Goal: Transaction & Acquisition: Purchase product/service

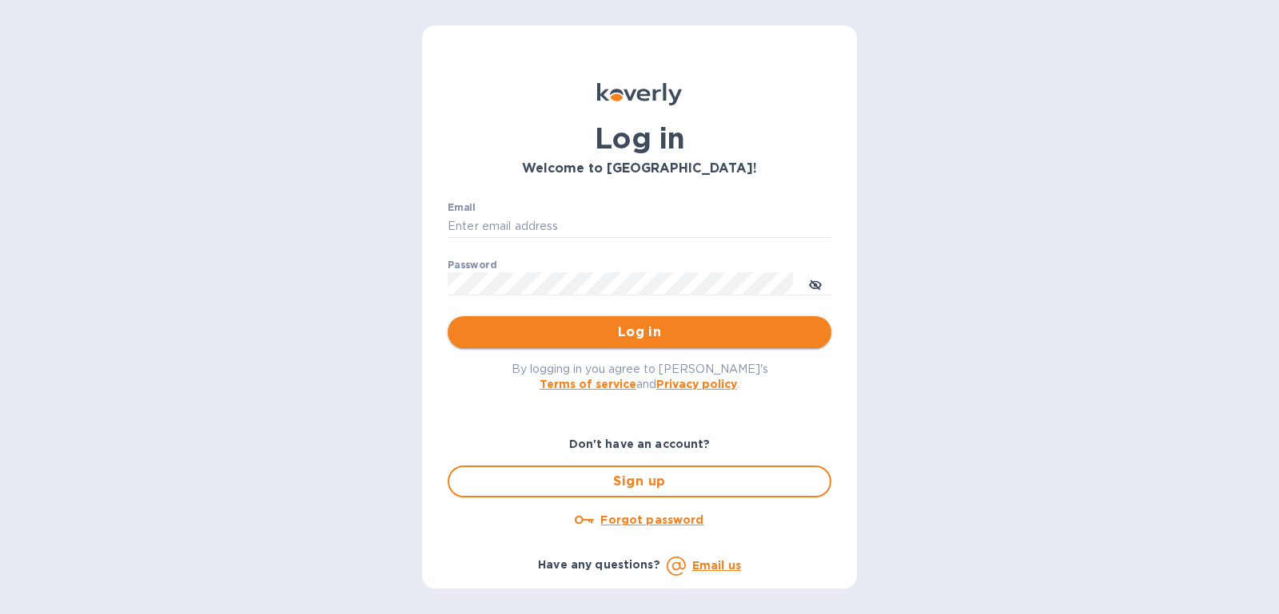
type input "[PERSON_NAME][EMAIL_ADDRESS][DOMAIN_NAME]"
click at [735, 334] on span "Log in" at bounding box center [639, 332] width 358 height 19
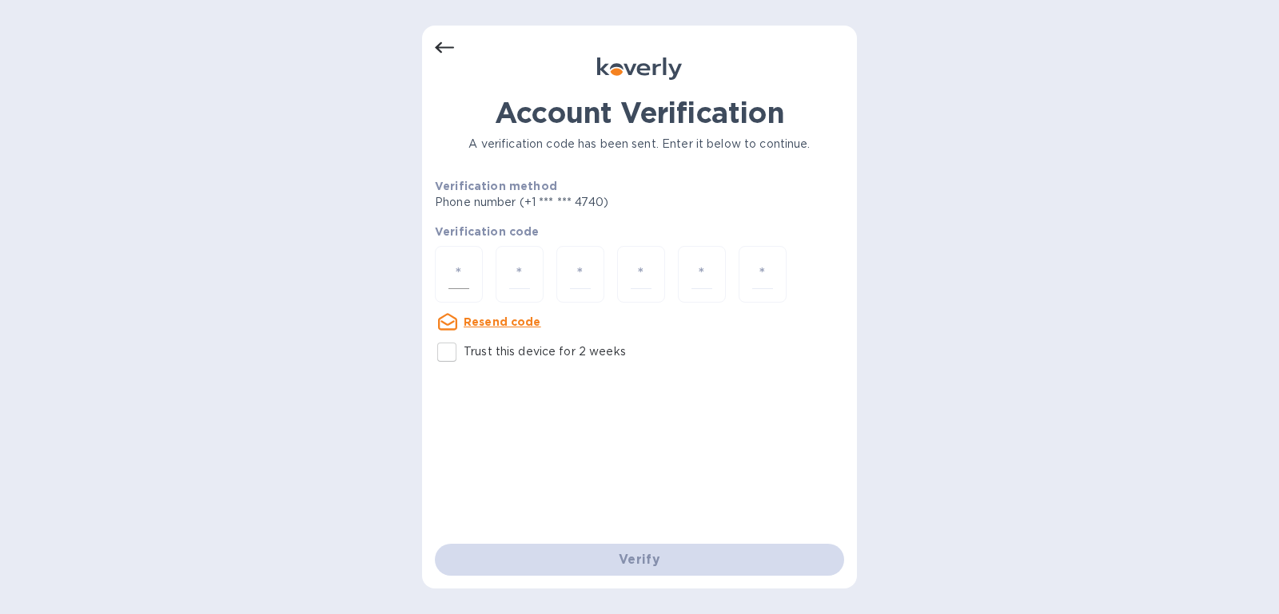
click at [471, 274] on div at bounding box center [459, 274] width 48 height 57
type input "1"
type input "9"
type input "3"
type input "7"
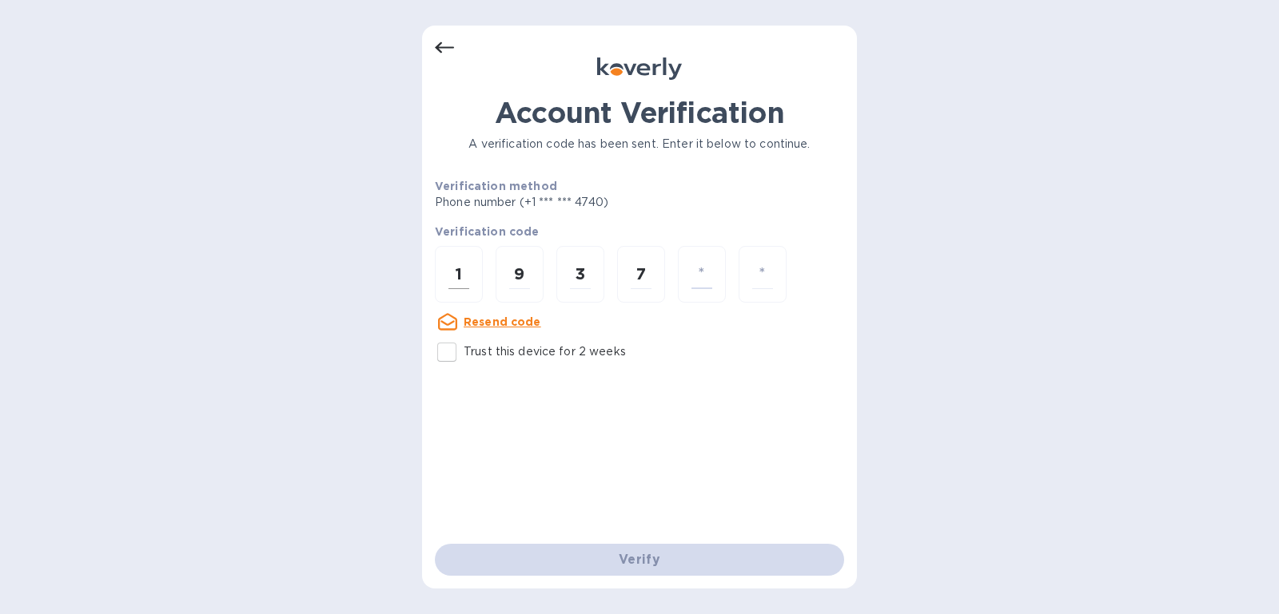
type input "9"
type input "5"
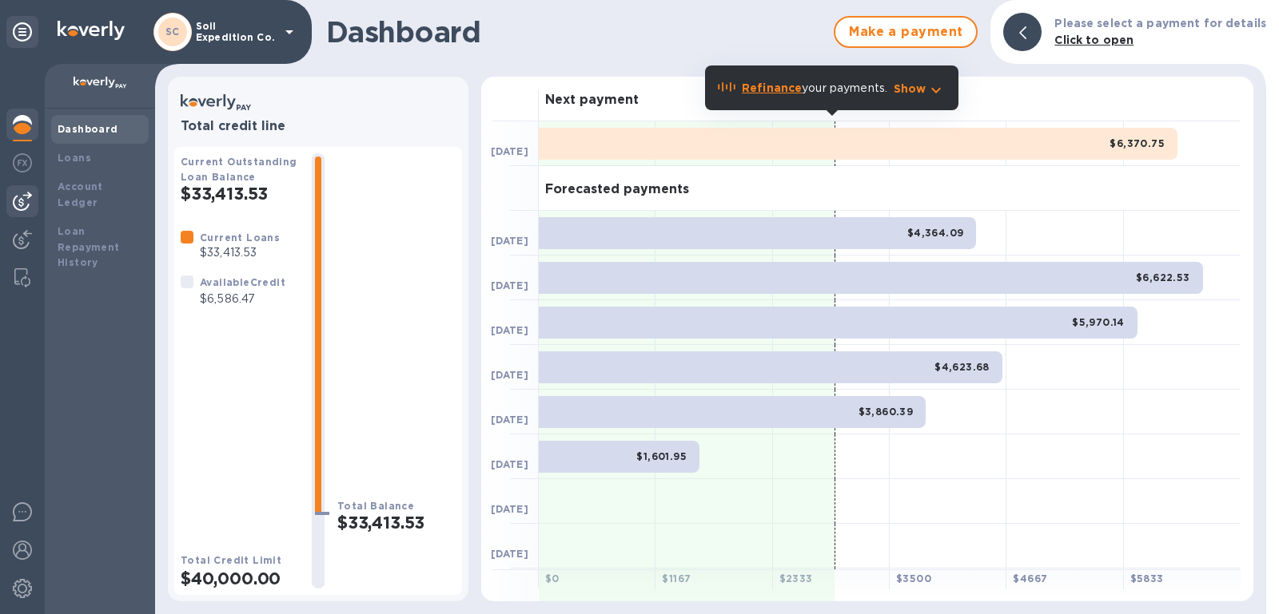
click at [27, 206] on img at bounding box center [22, 201] width 19 height 19
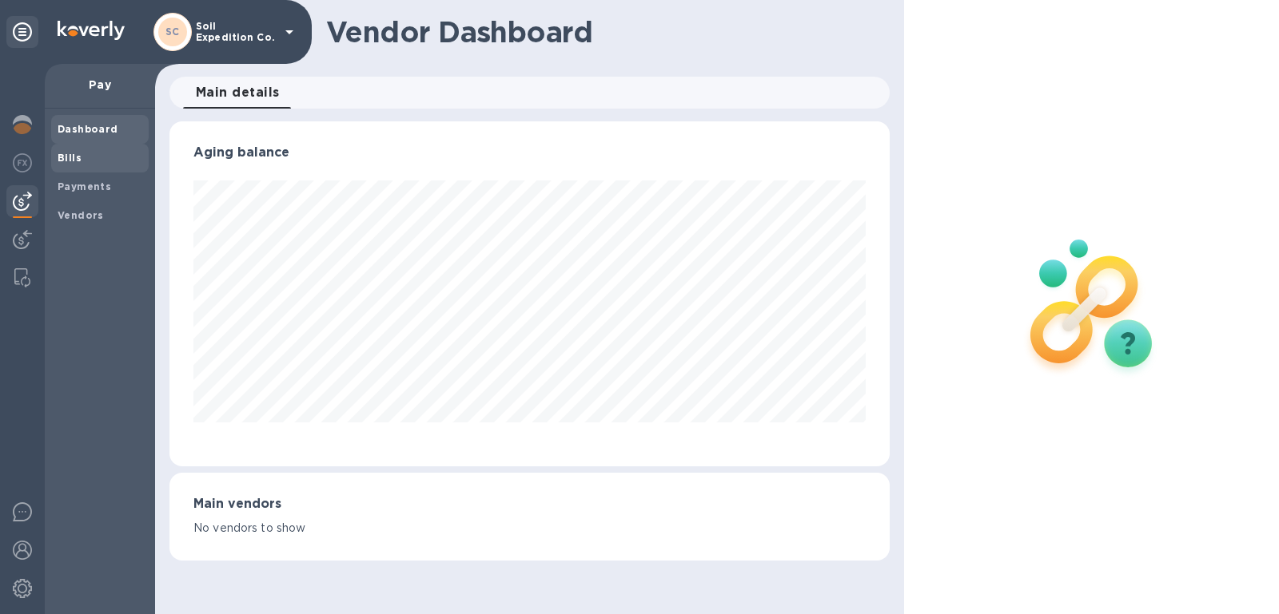
scroll to position [344, 720]
click at [80, 153] on span "Bills" at bounding box center [100, 158] width 85 height 16
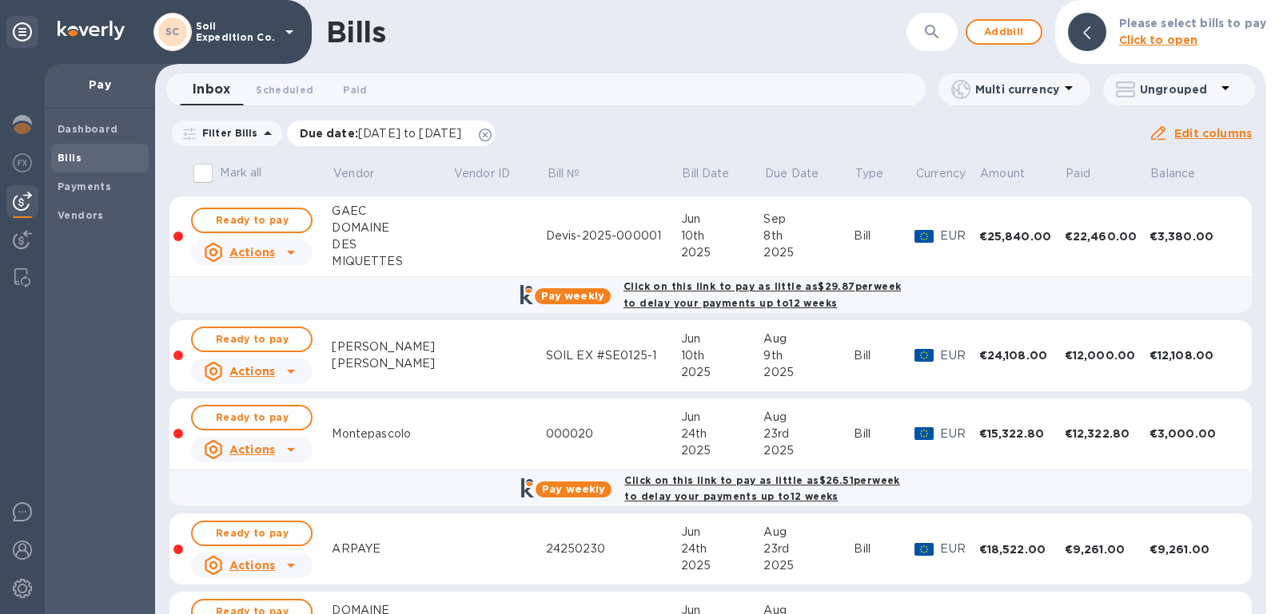
click at [491, 137] on icon at bounding box center [485, 135] width 13 height 13
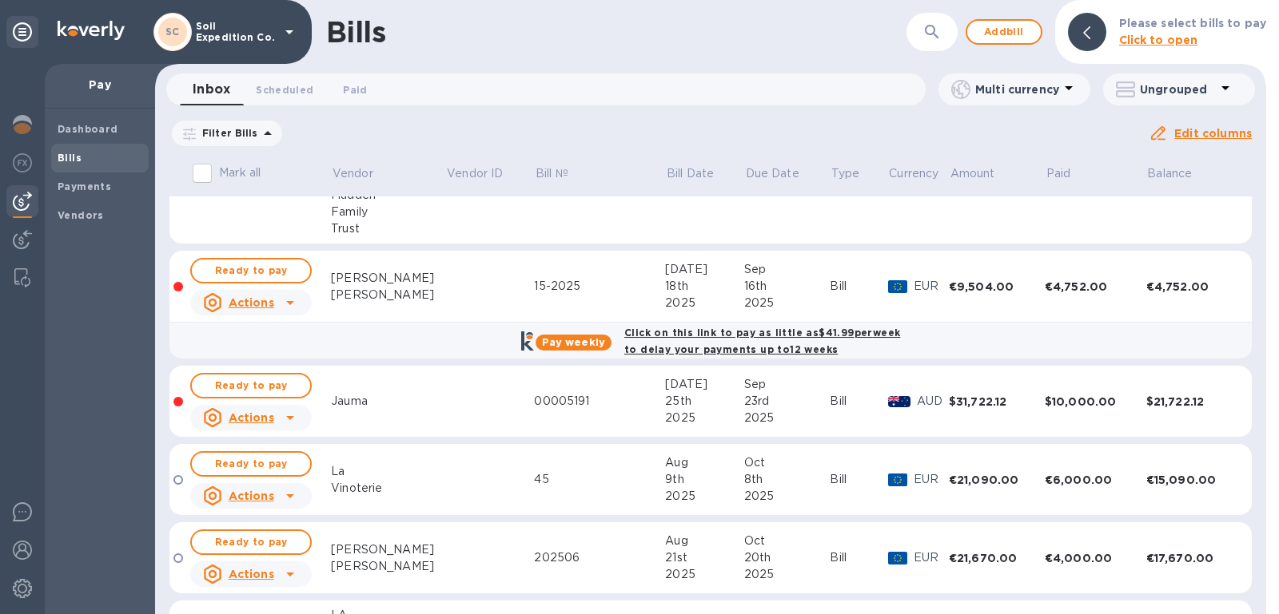
scroll to position [2569, 0]
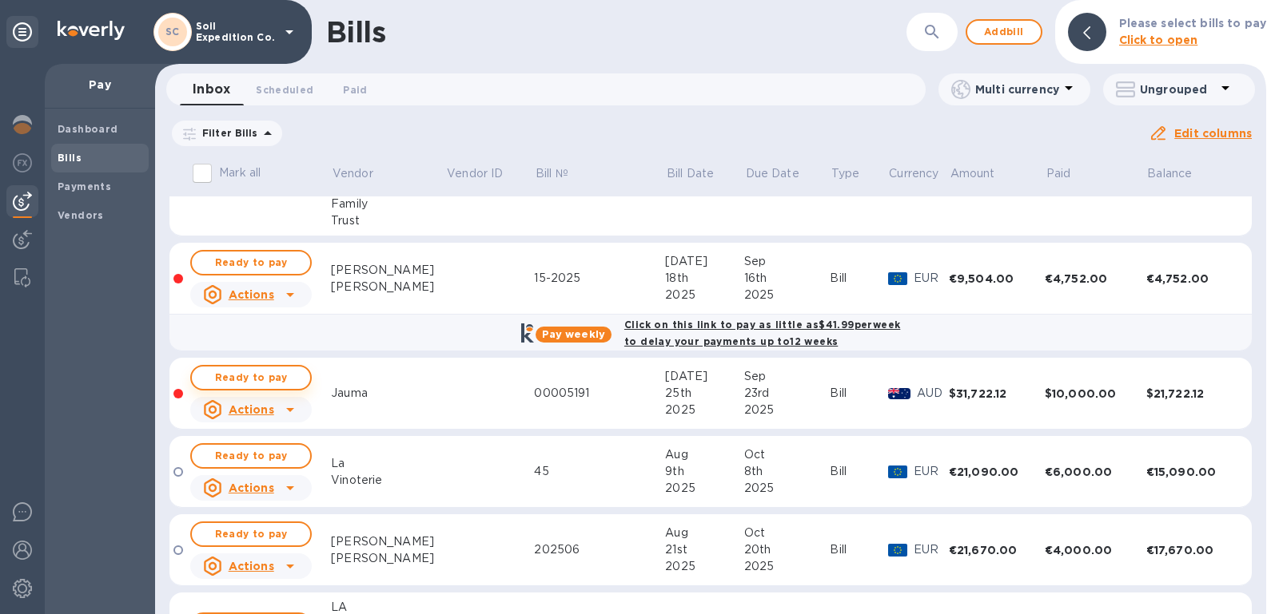
click at [277, 368] on span "Ready to pay" at bounding box center [251, 377] width 93 height 19
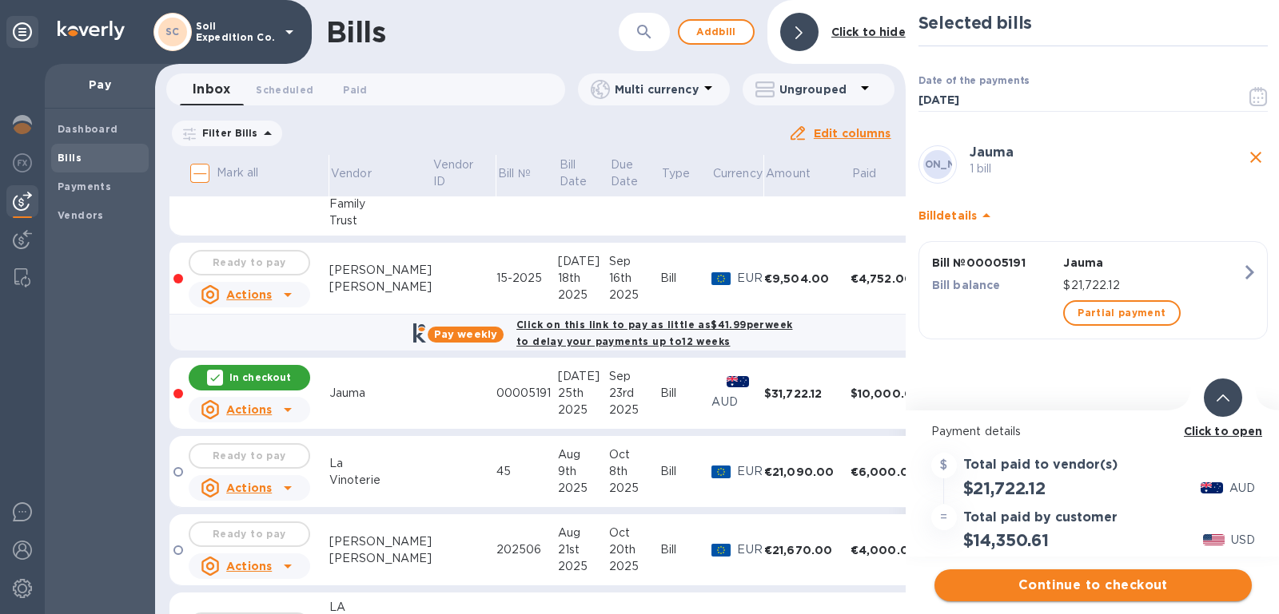
click at [1094, 588] on span "Continue to checkout" at bounding box center [1093, 585] width 292 height 19
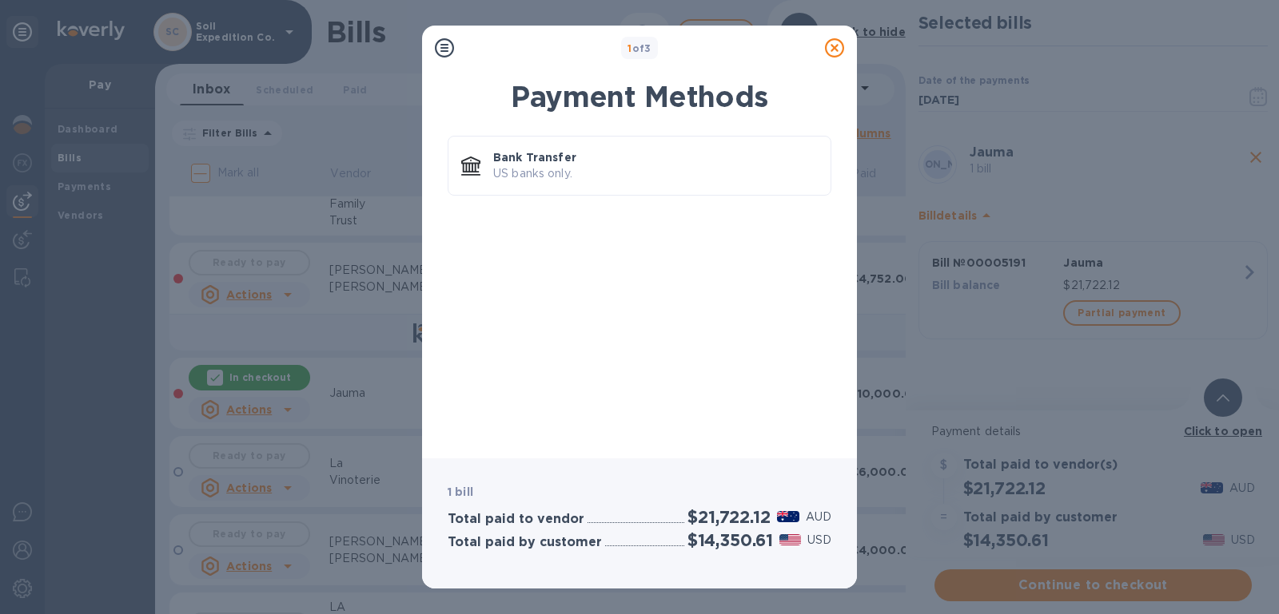
click at [843, 52] on icon at bounding box center [834, 47] width 19 height 19
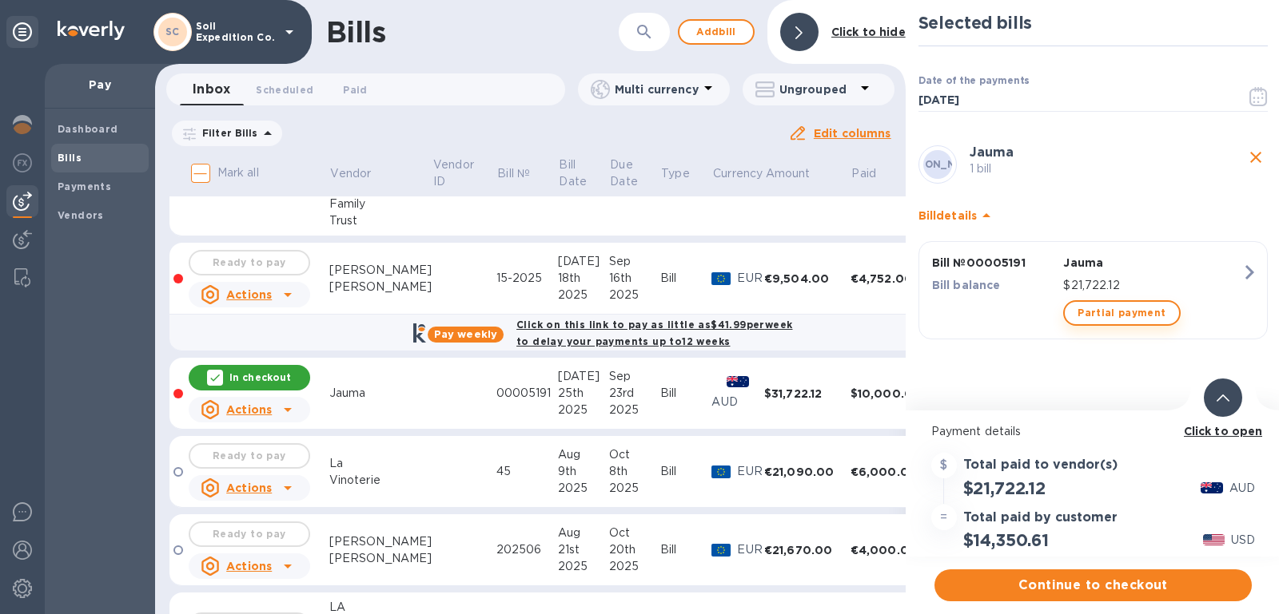
click at [1147, 311] on span "Partial payment" at bounding box center [1121, 313] width 88 height 19
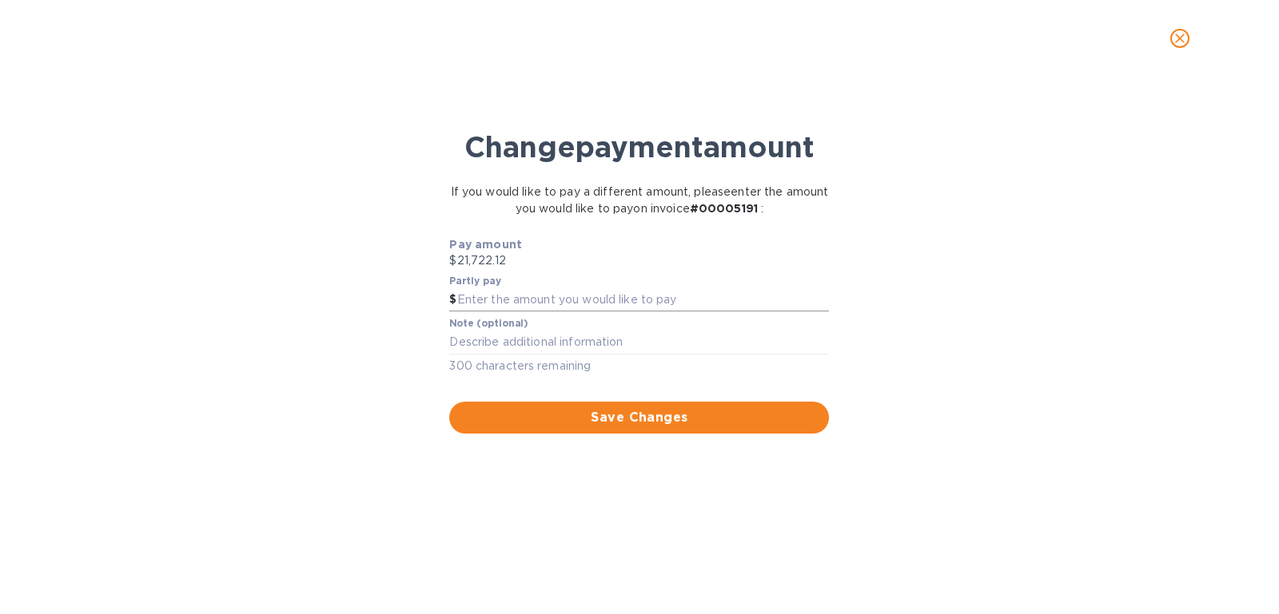
click at [568, 292] on input "text" at bounding box center [643, 300] width 372 height 24
type input "10,000.00"
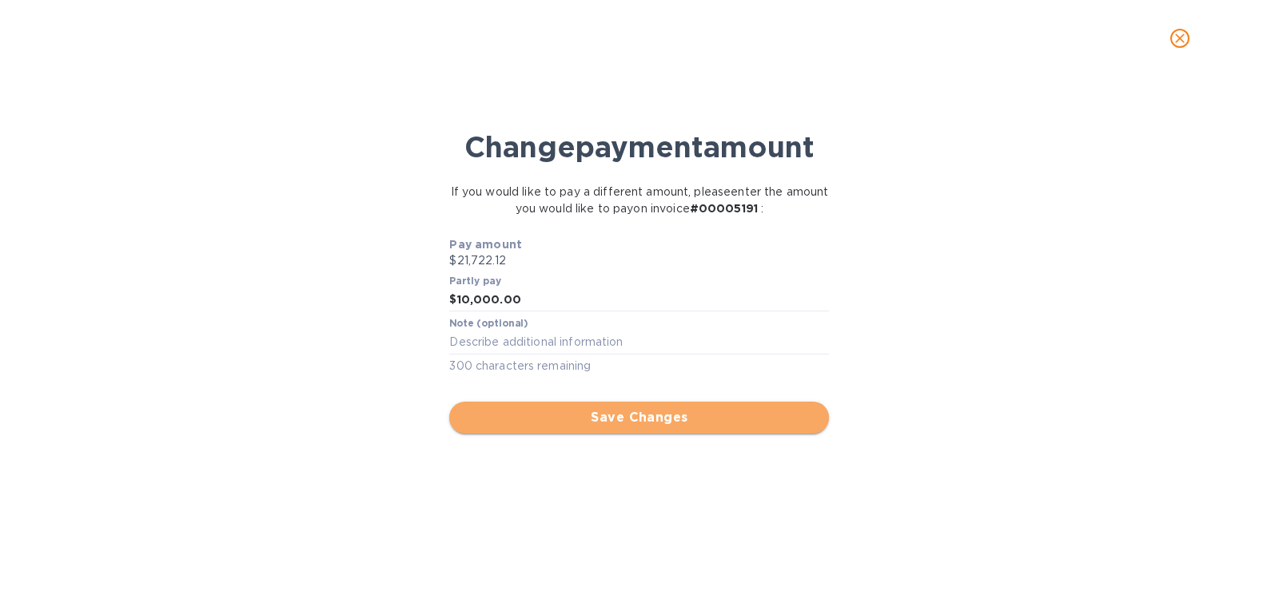
click at [587, 424] on span "Save Changes" at bounding box center [639, 417] width 354 height 19
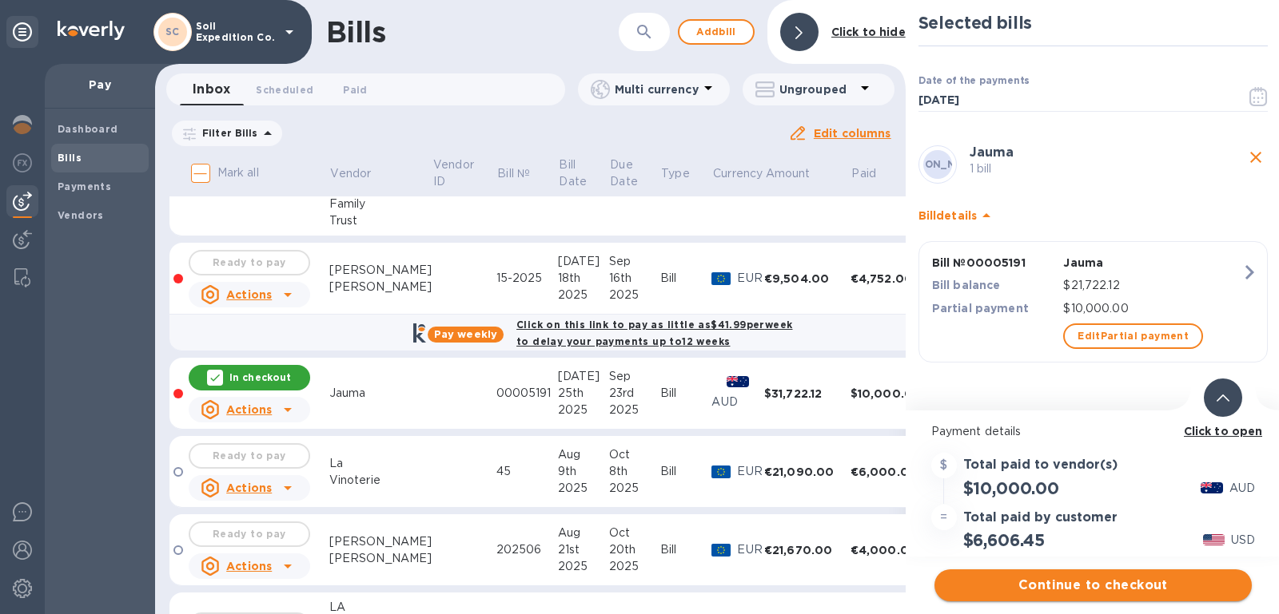
click at [1081, 577] on span "Continue to checkout" at bounding box center [1093, 585] width 292 height 19
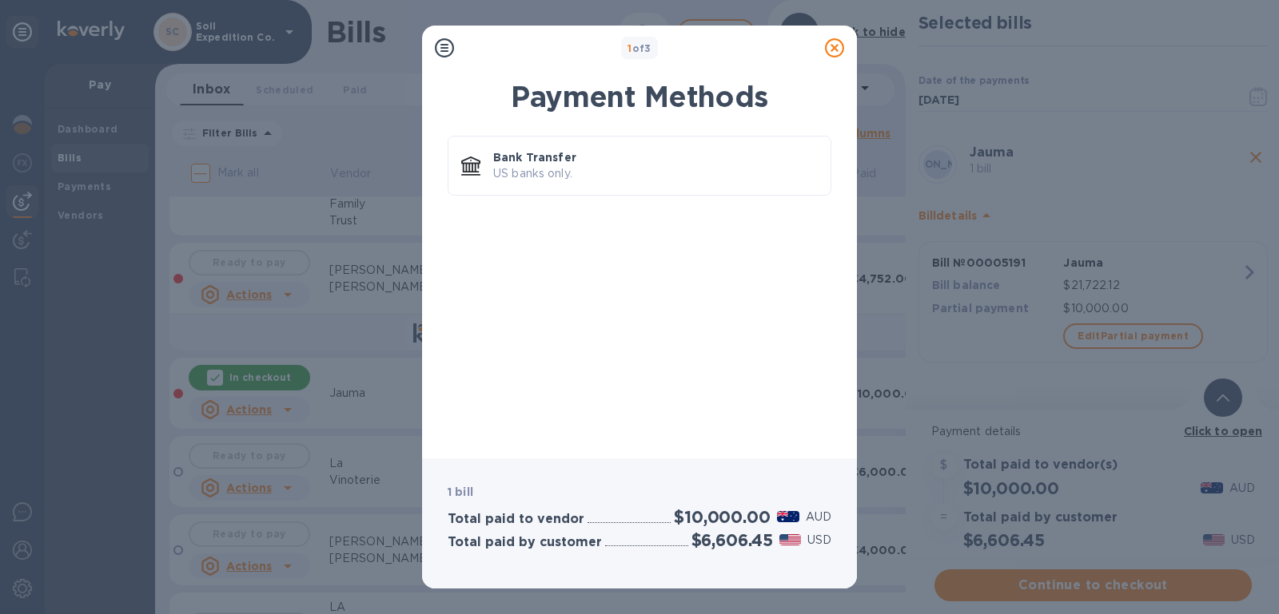
click at [833, 50] on icon at bounding box center [834, 47] width 19 height 19
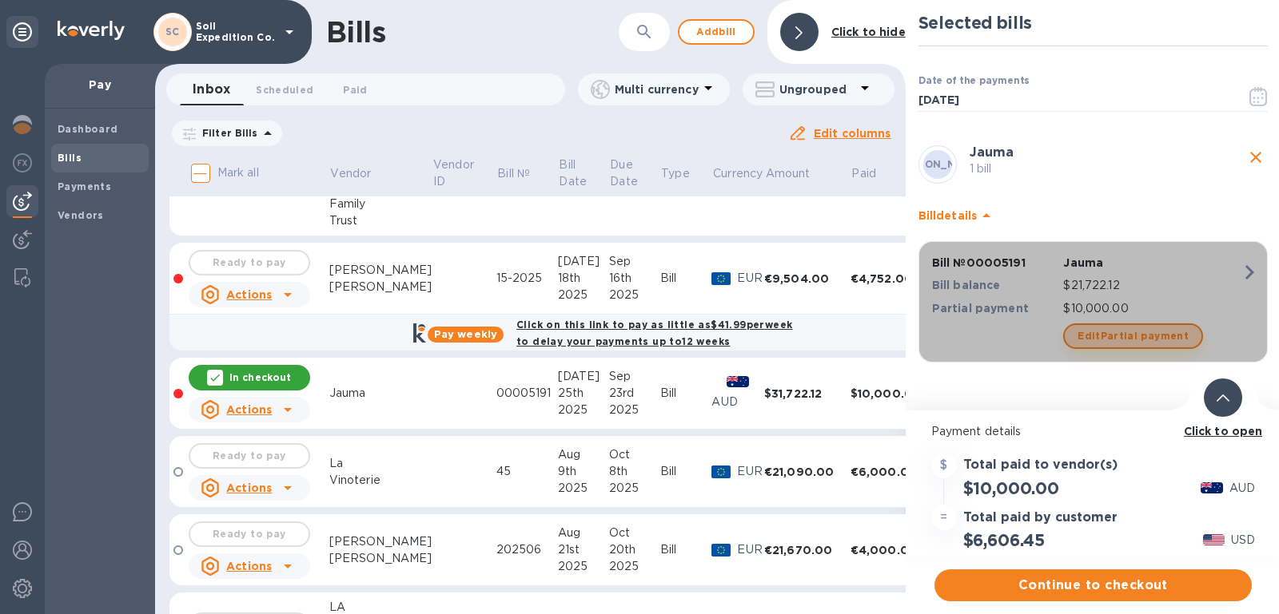
click at [1156, 331] on span "Edit Partial payment" at bounding box center [1132, 336] width 111 height 19
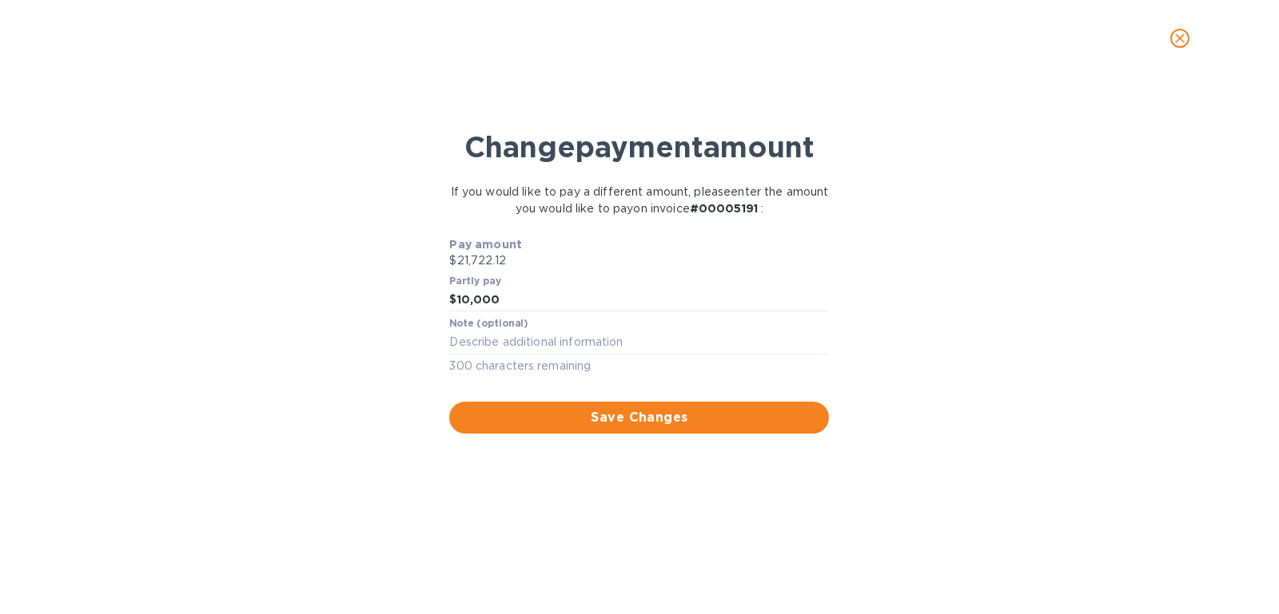
click at [596, 284] on div "Partly pay $ 10,000" at bounding box center [639, 294] width 380 height 37
click at [591, 311] on input "10,000" at bounding box center [643, 300] width 372 height 24
type input "1"
type input "9,500.00"
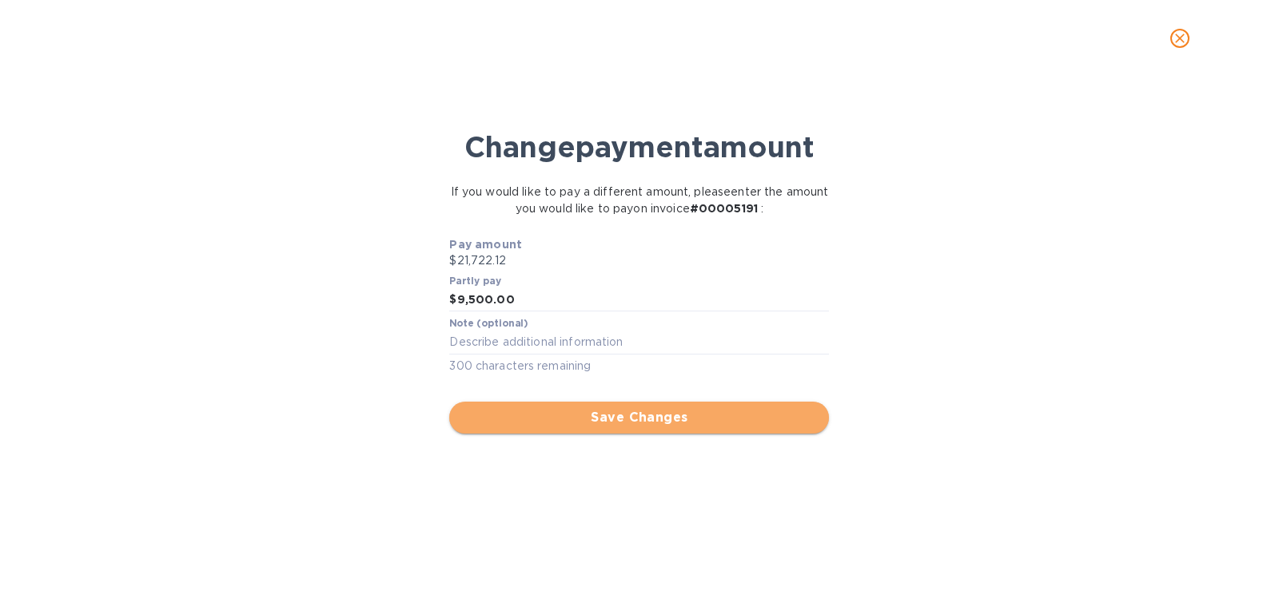
click at [600, 412] on span "Save Changes" at bounding box center [639, 417] width 354 height 19
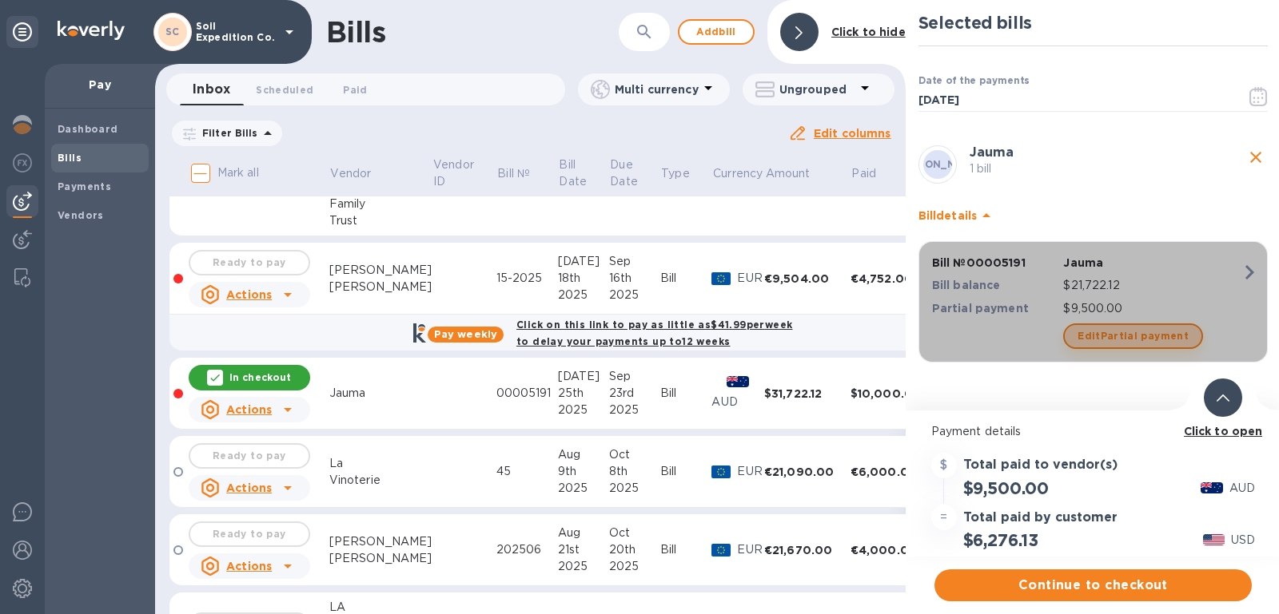
click at [1171, 331] on span "Edit Partial payment" at bounding box center [1132, 336] width 111 height 19
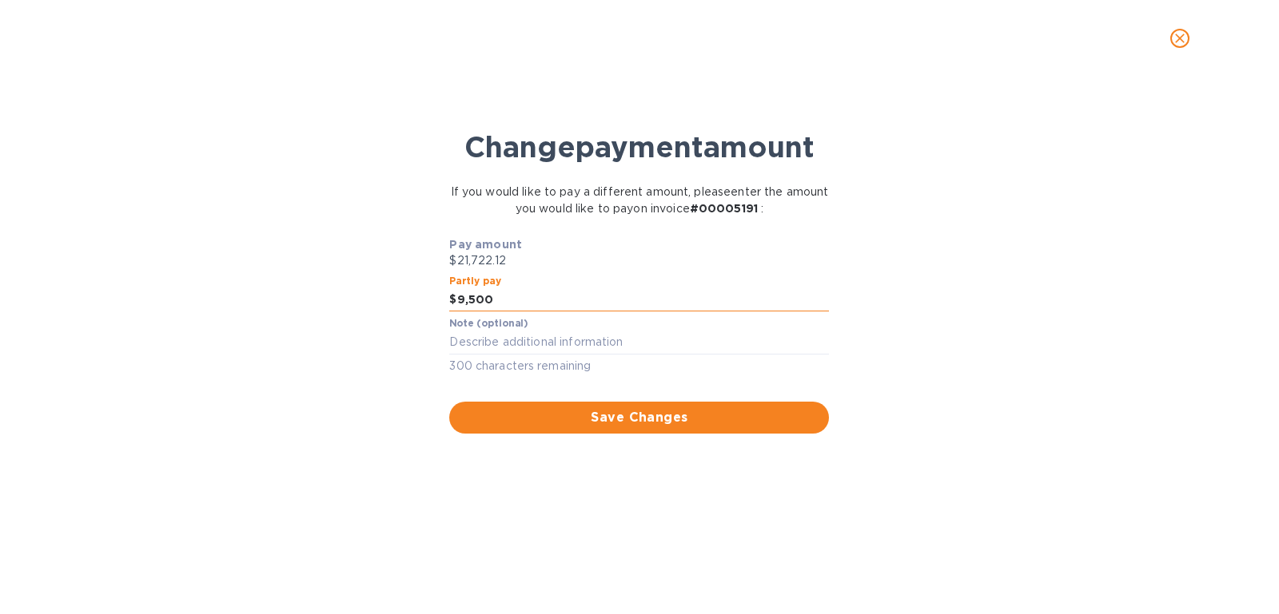
click at [539, 297] on input "9,500" at bounding box center [643, 300] width 372 height 24
click at [467, 300] on input "91,722.12" at bounding box center [643, 300] width 372 height 24
click at [573, 292] on input "9,722.12" at bounding box center [643, 300] width 372 height 24
click at [472, 303] on input "9,722.12" at bounding box center [643, 300] width 372 height 24
type input "9,722.12"
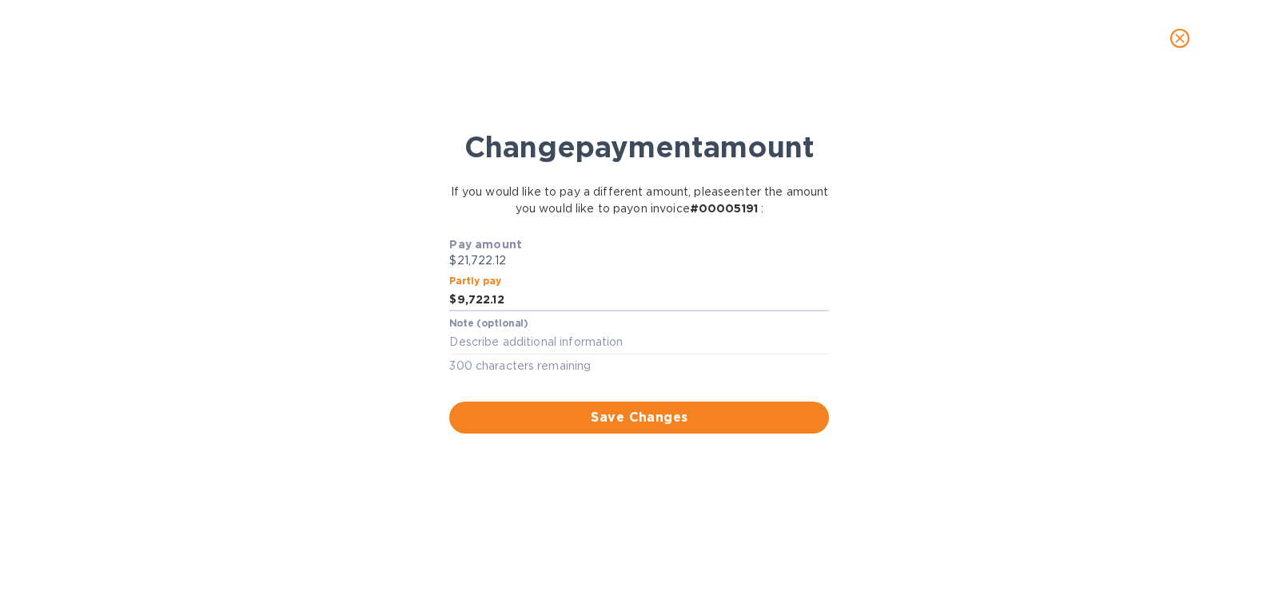
click at [652, 410] on span "Save Changes" at bounding box center [639, 417] width 354 height 19
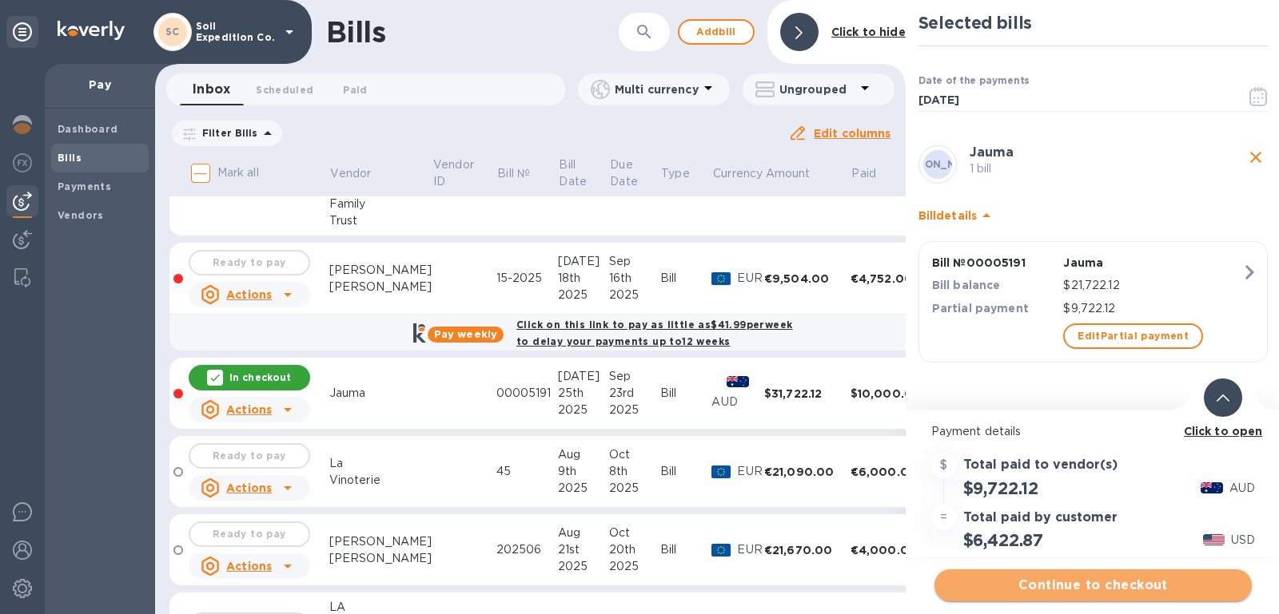
click at [1111, 586] on span "Continue to checkout" at bounding box center [1093, 585] width 292 height 19
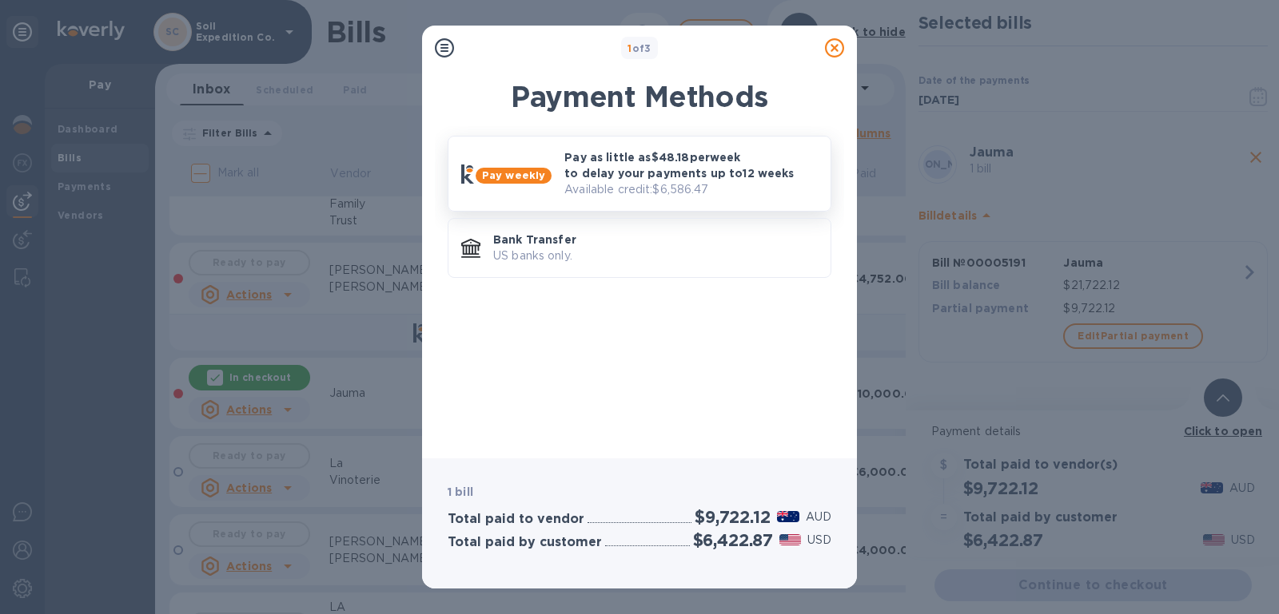
click at [648, 179] on p "Pay as little as $48.18 per week to delay your payments up to 12 weeks" at bounding box center [690, 165] width 253 height 32
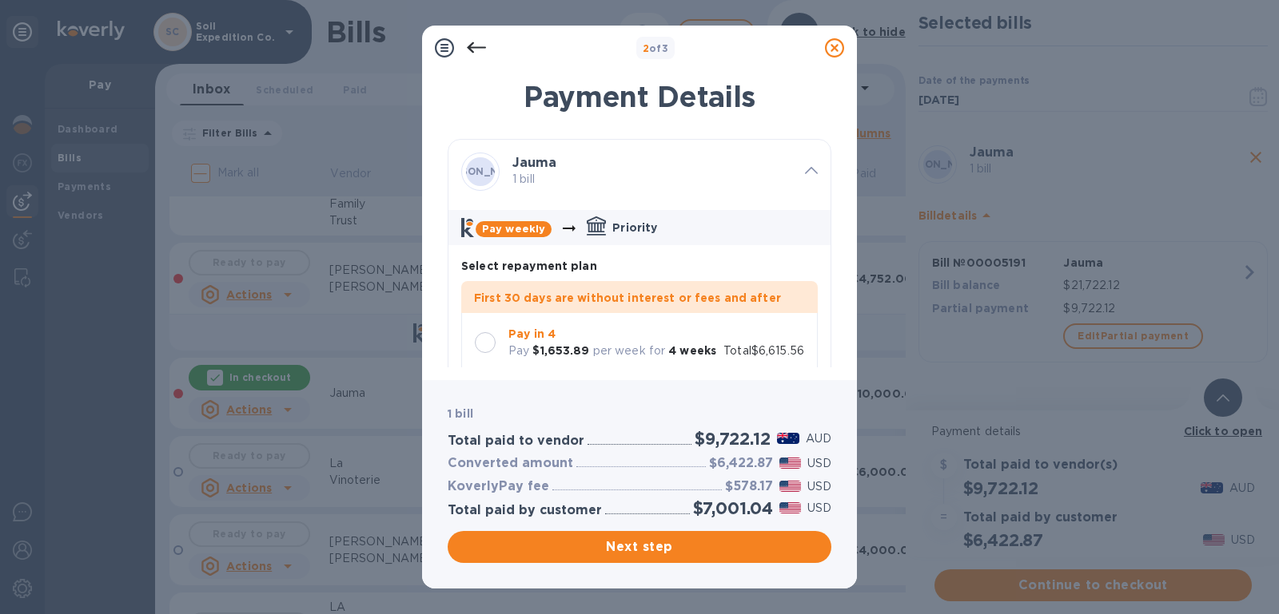
click at [502, 345] on div "Pay in 4 Pay $1,653.89 per week for 4 weeks" at bounding box center [612, 343] width 221 height 46
click at [692, 531] on button "Next step" at bounding box center [639, 547] width 384 height 32
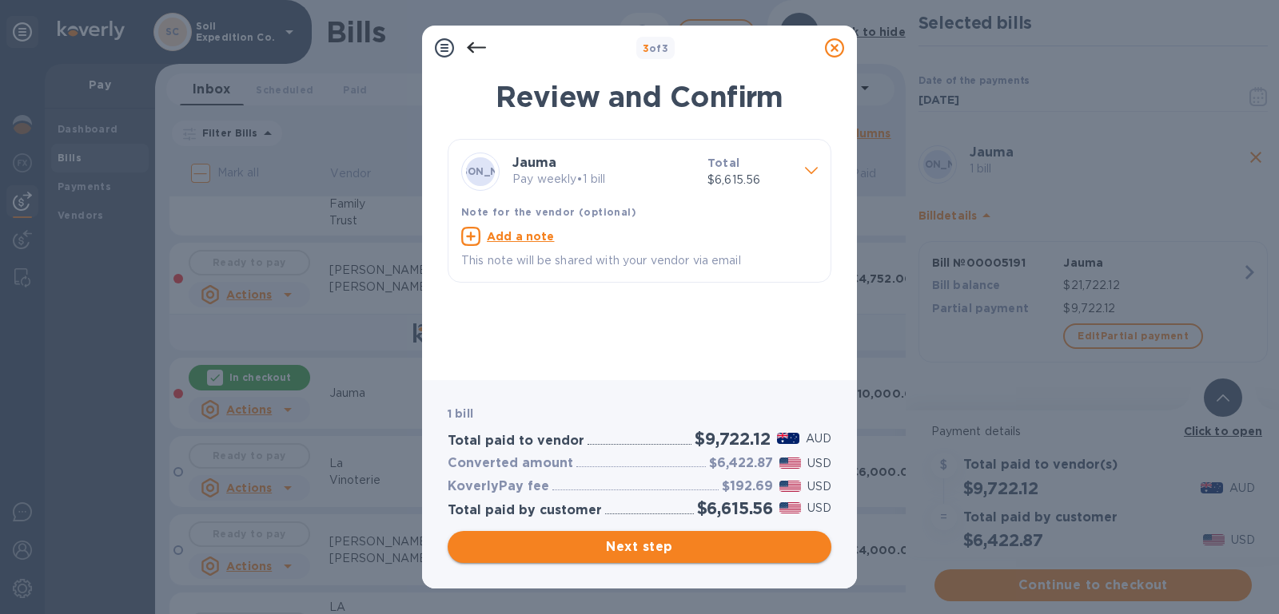
click at [624, 544] on span "Next step" at bounding box center [639, 547] width 358 height 19
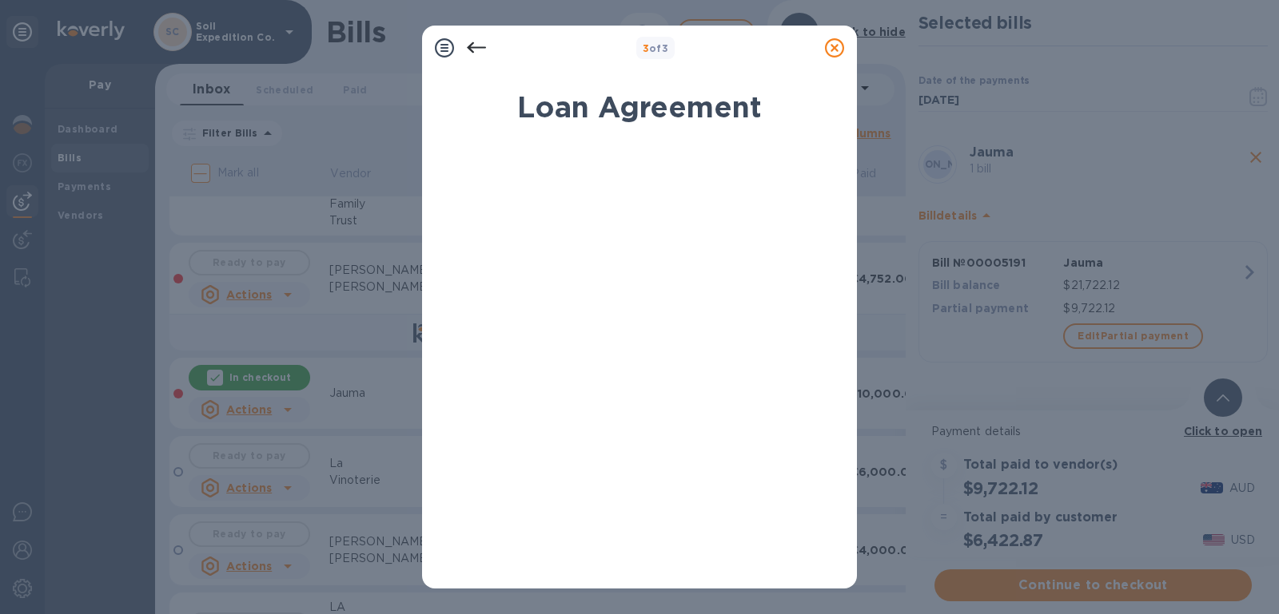
scroll to position [294, 0]
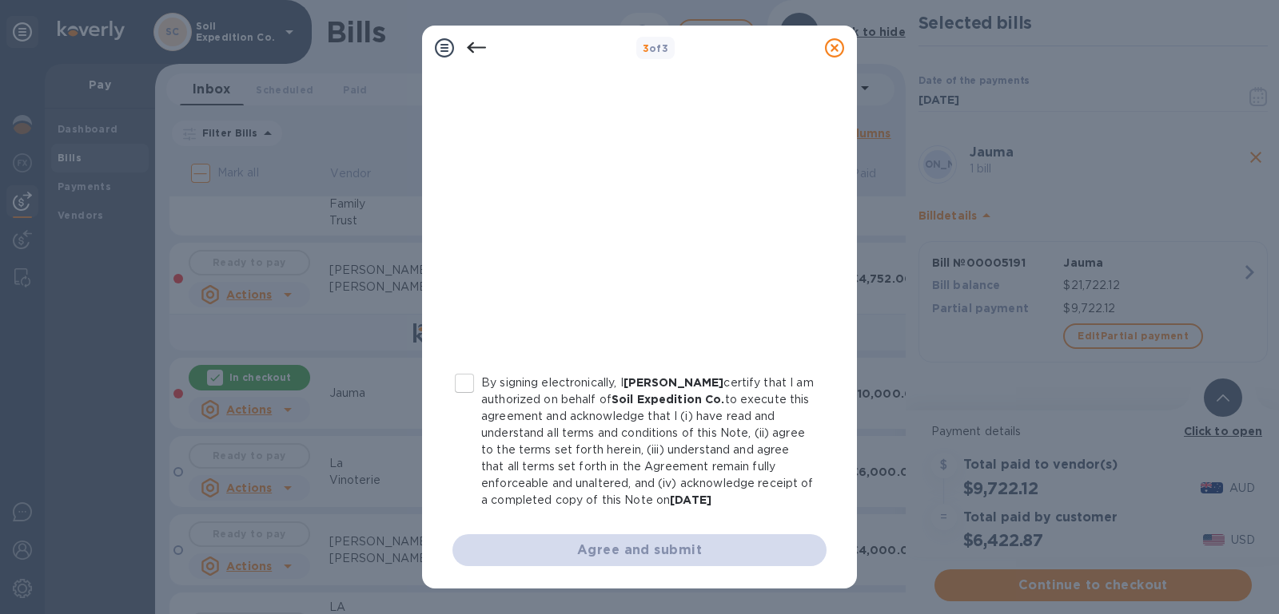
click at [488, 379] on p "By signing electronically, I BRETT Pallesen certify that I am authorized on beh…" at bounding box center [647, 442] width 332 height 134
click at [481, 379] on input "By signing electronically, I BRETT Pallesen certify that I am authorized on beh…" at bounding box center [464, 384] width 34 height 34
checkbox input "true"
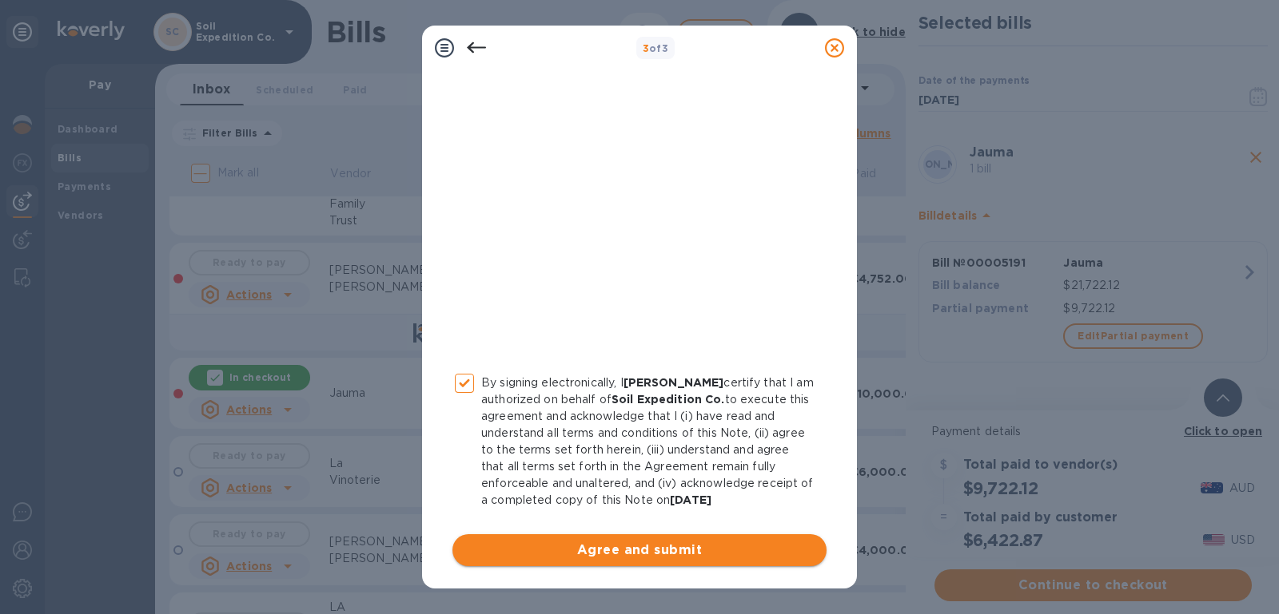
click at [595, 552] on span "Agree and submit" at bounding box center [639, 550] width 348 height 19
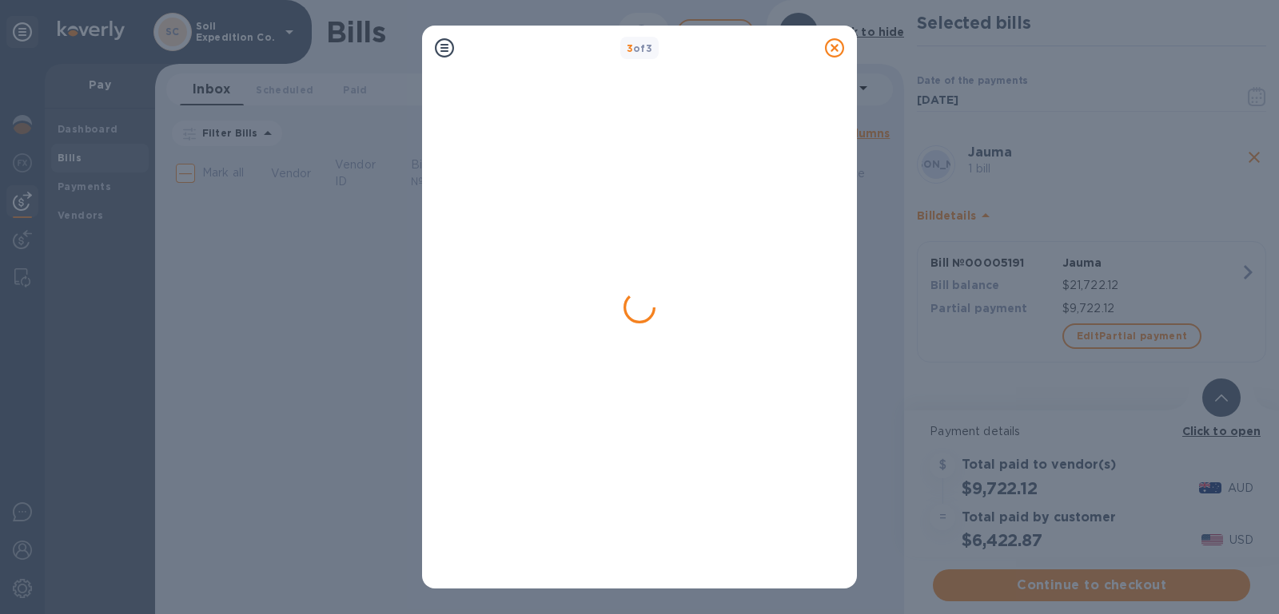
scroll to position [0, 0]
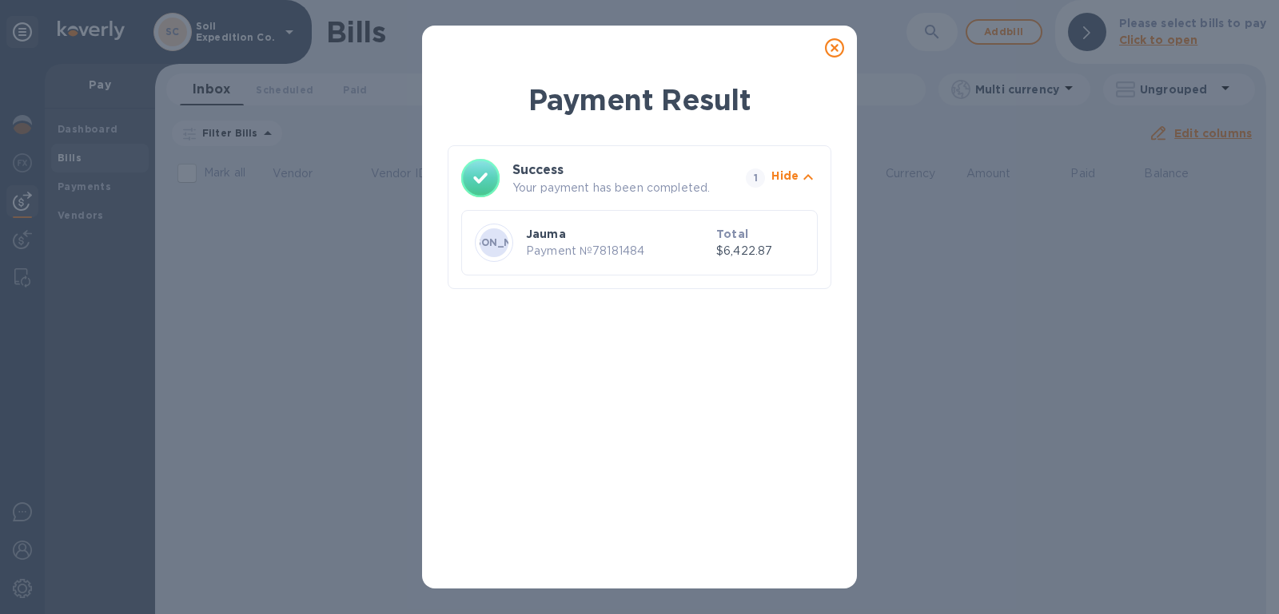
click at [837, 40] on icon at bounding box center [834, 47] width 19 height 19
